Goal: Task Accomplishment & Management: Manage account settings

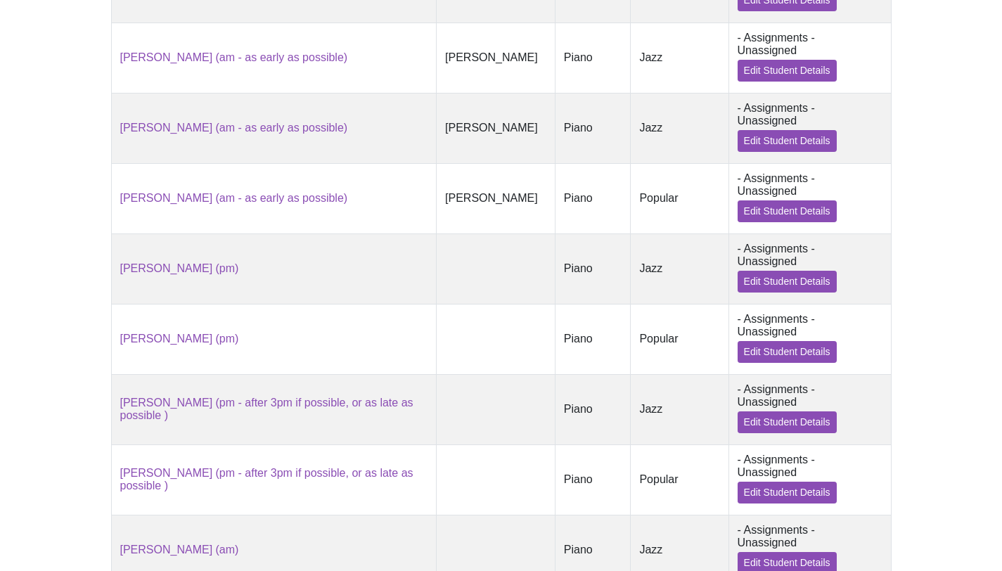
scroll to position [760, 0]
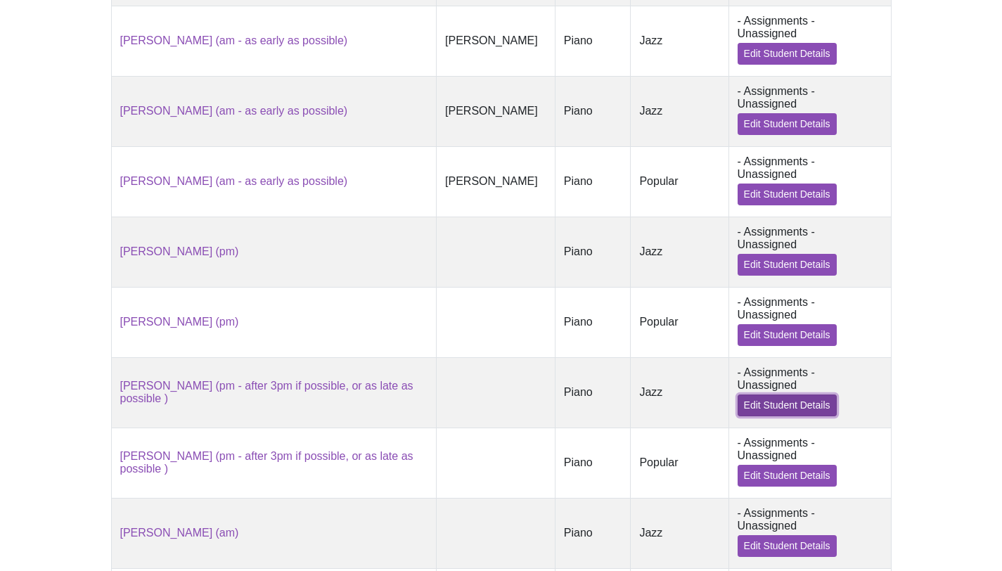
click at [738, 407] on link "Edit Student Details" at bounding box center [787, 406] width 99 height 22
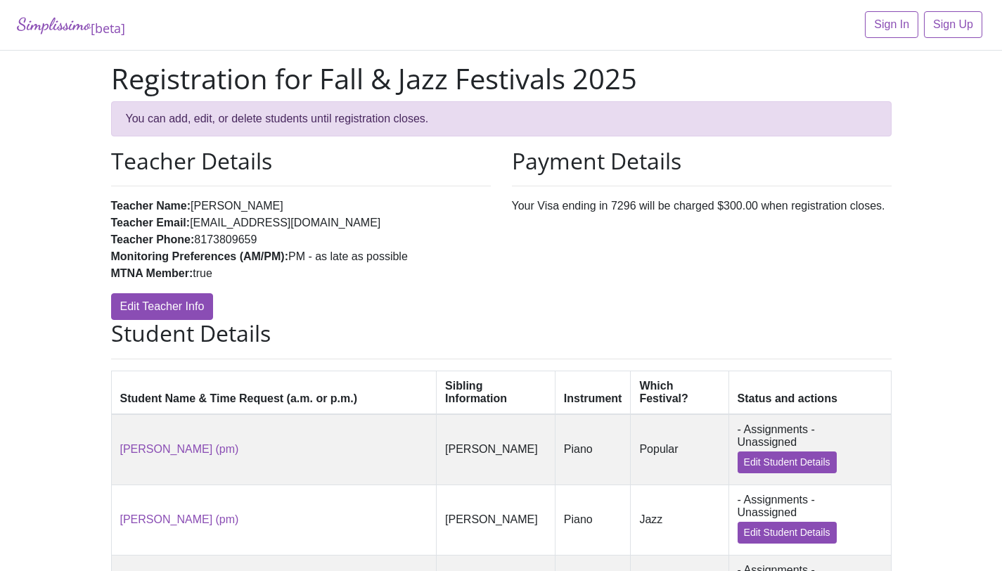
scroll to position [760, 0]
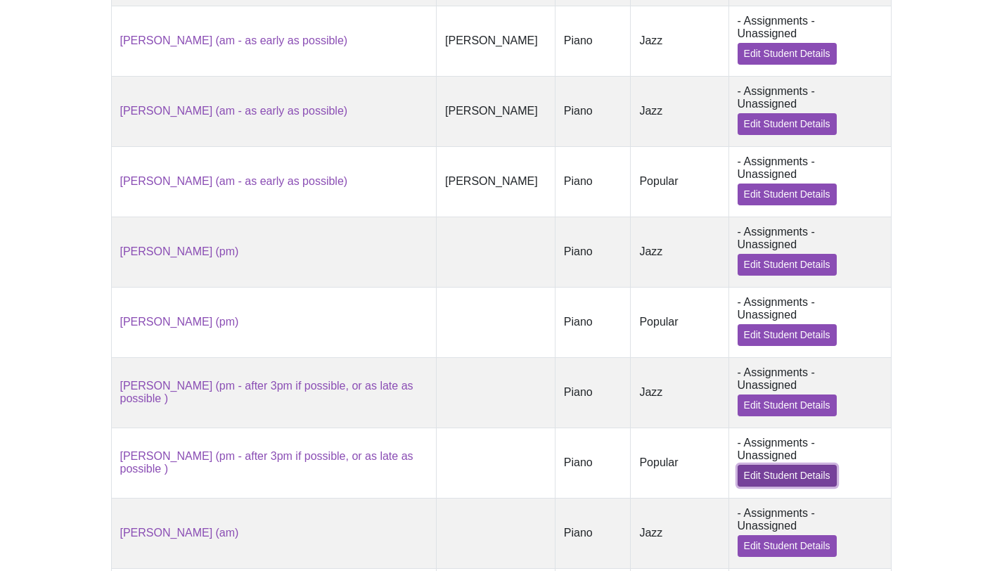
click at [778, 475] on link "Edit Student Details" at bounding box center [787, 476] width 99 height 22
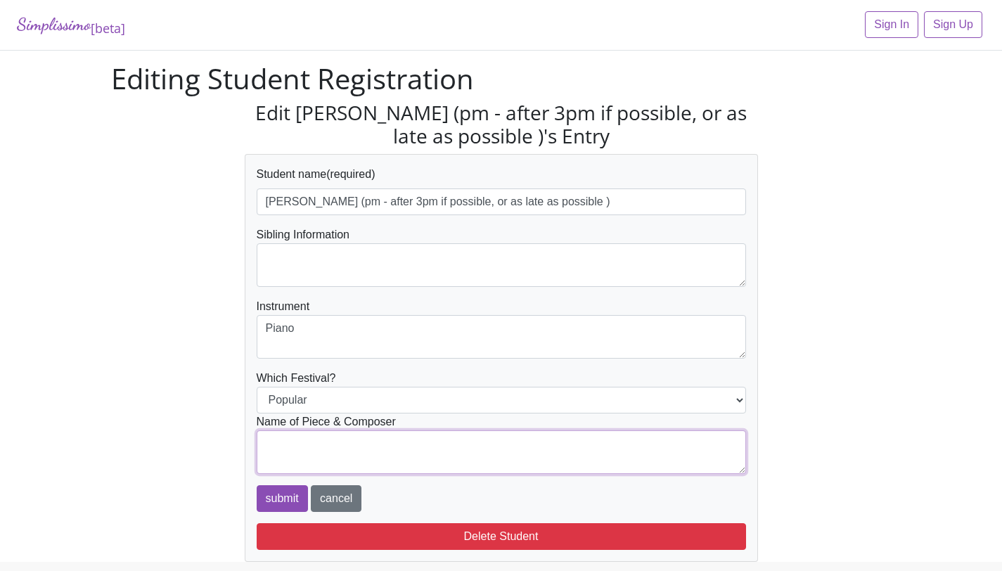
click at [548, 438] on textarea at bounding box center [501, 452] width 489 height 44
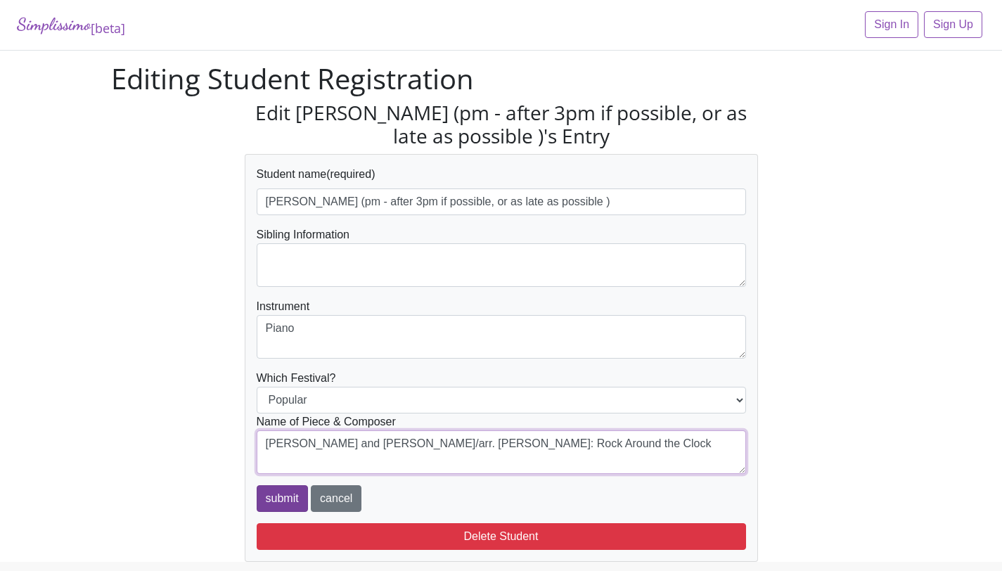
type textarea "[PERSON_NAME] and [PERSON_NAME]/arr. [PERSON_NAME]: Rock Around the Clock"
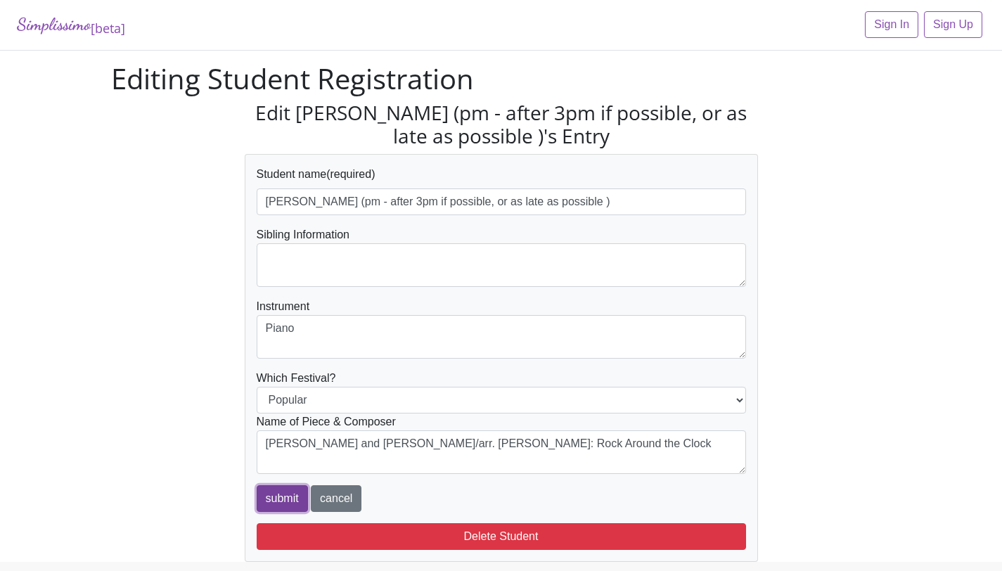
click at [286, 498] on input "submit" at bounding box center [282, 498] width 51 height 27
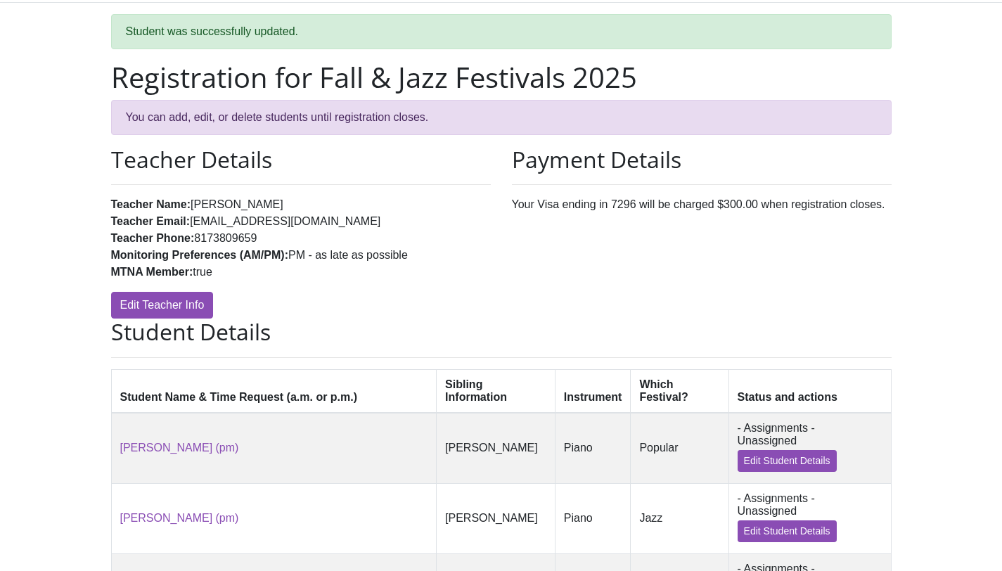
scroll to position [46, 0]
